Goal: Information Seeking & Learning: Learn about a topic

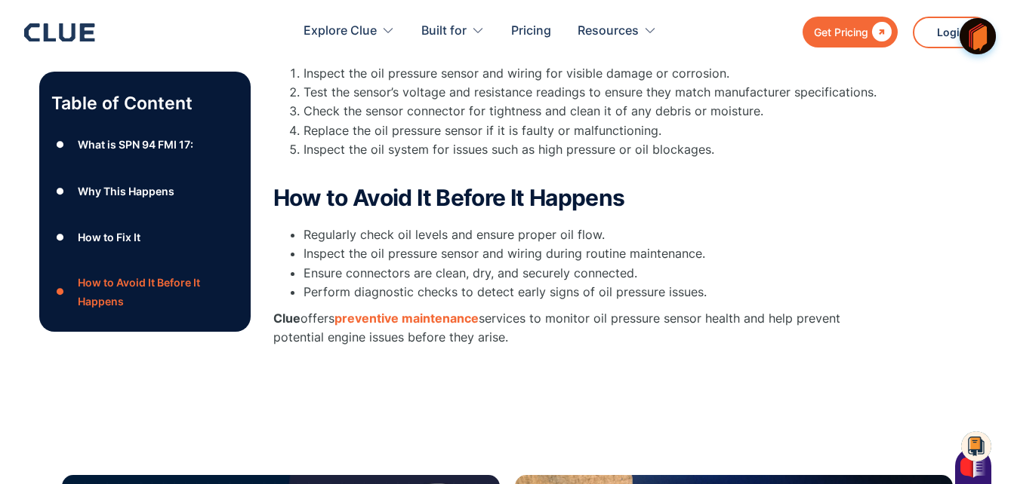
scroll to position [594, 0]
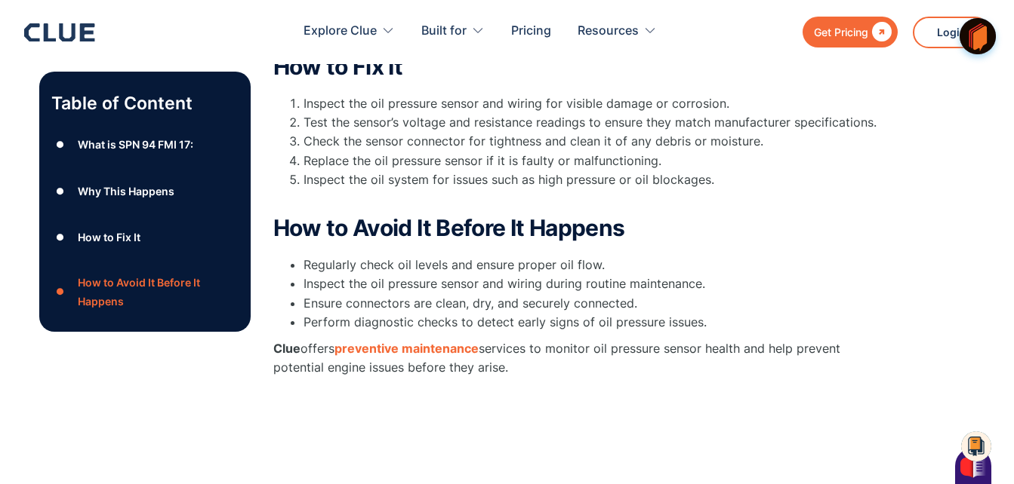
click at [126, 143] on div "What is SPN 94 FMI 17:" at bounding box center [135, 144] width 115 height 19
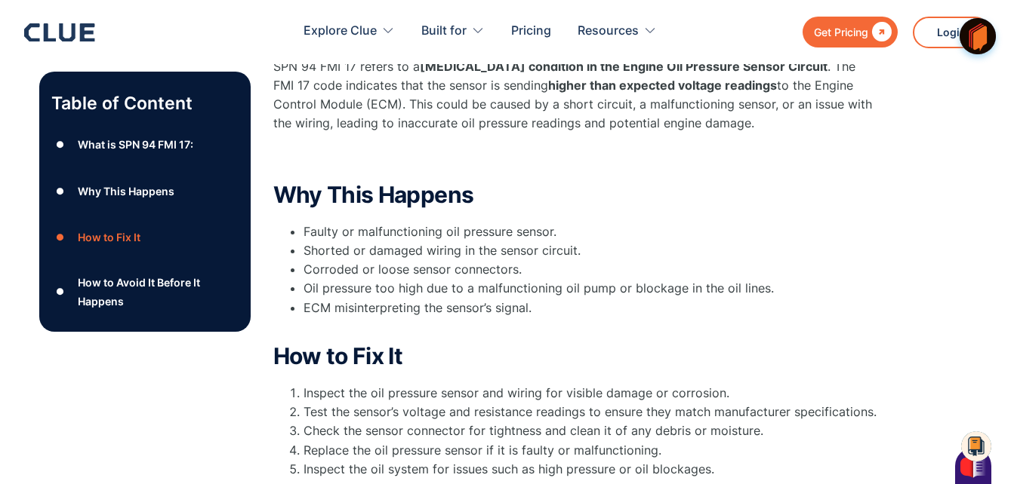
scroll to position [225, 0]
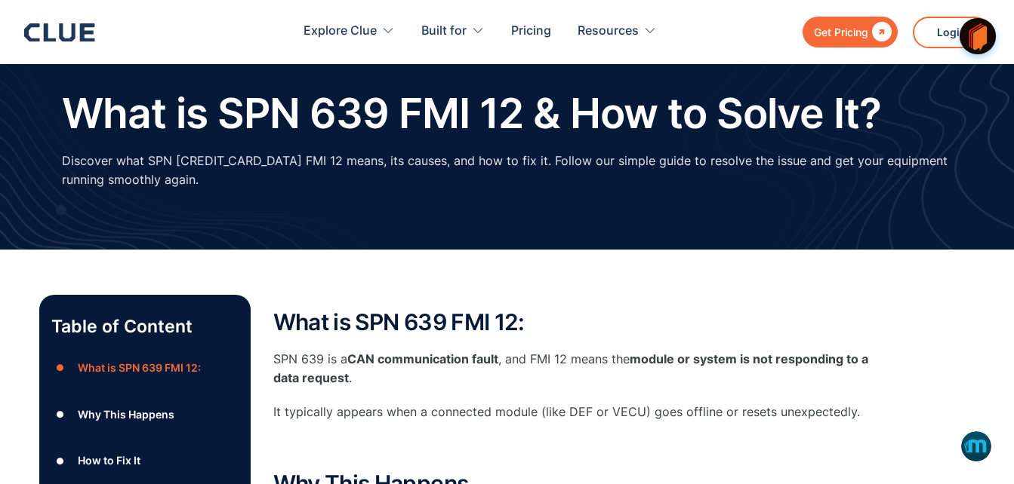
scroll to position [161, 0]
